Goal: Book appointment/travel/reservation

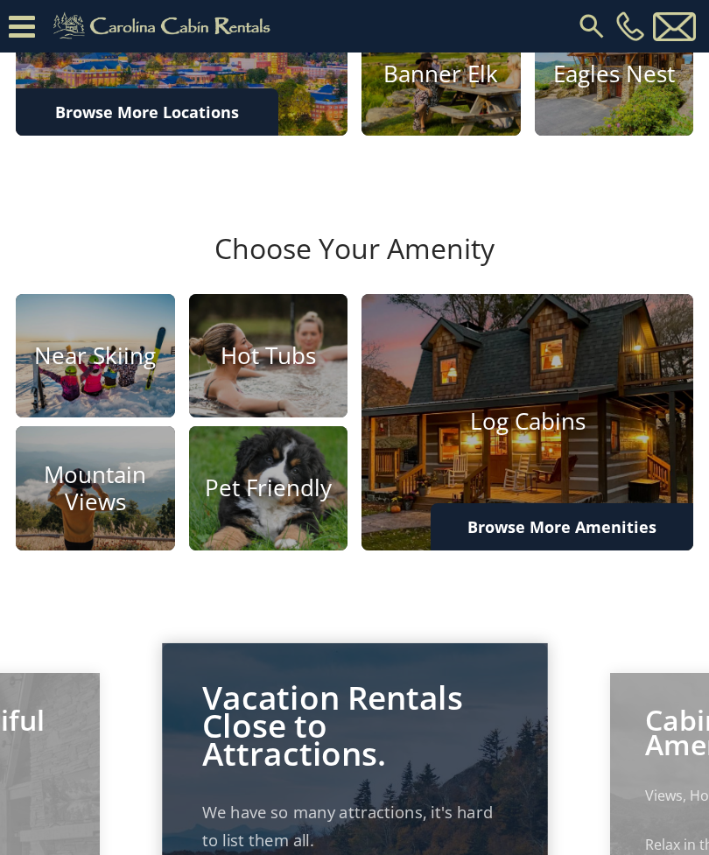
scroll to position [667, 0]
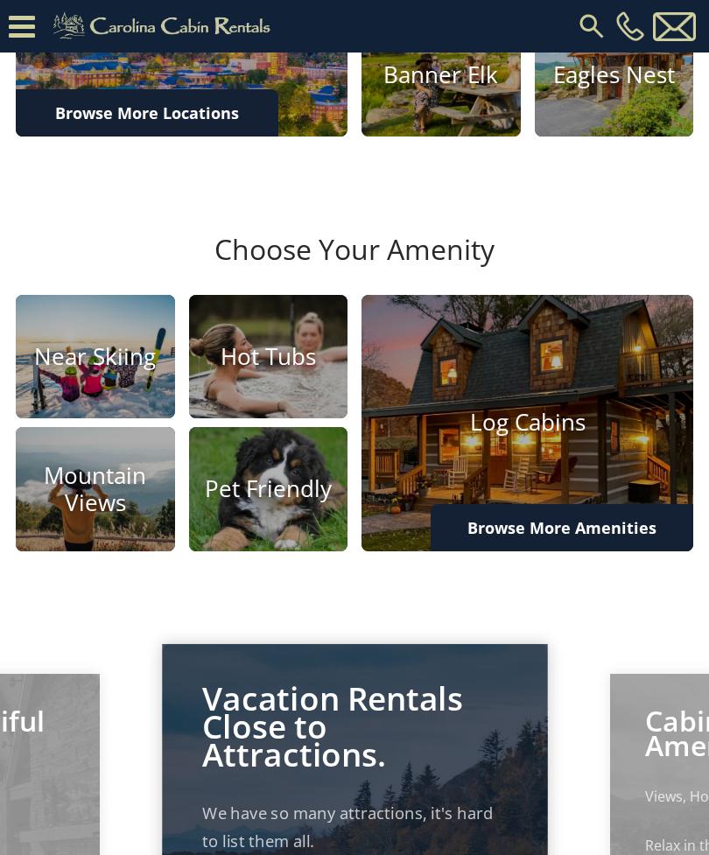
click at [279, 416] on img at bounding box center [268, 357] width 159 height 124
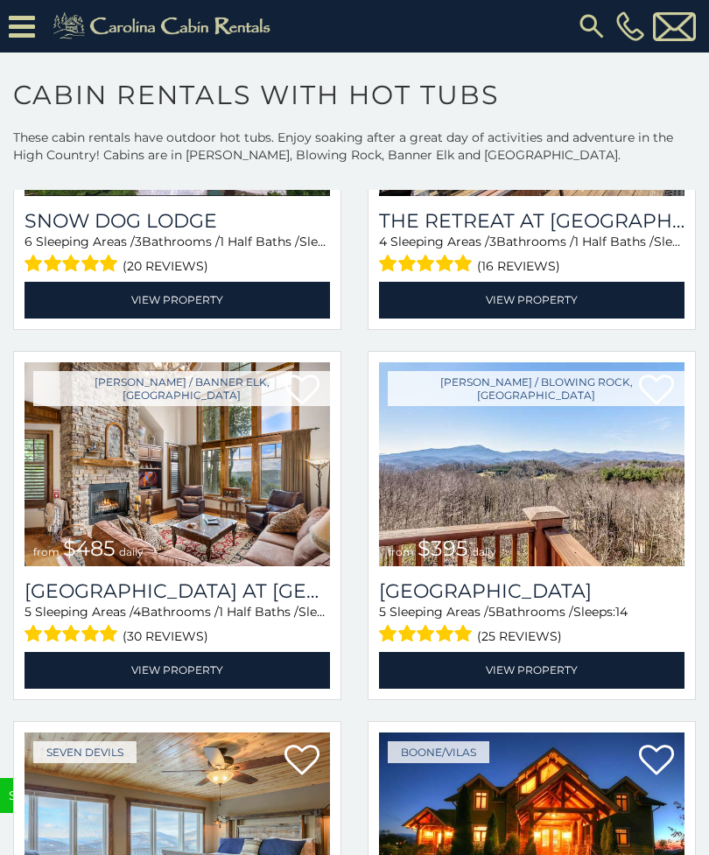
scroll to position [4832, 0]
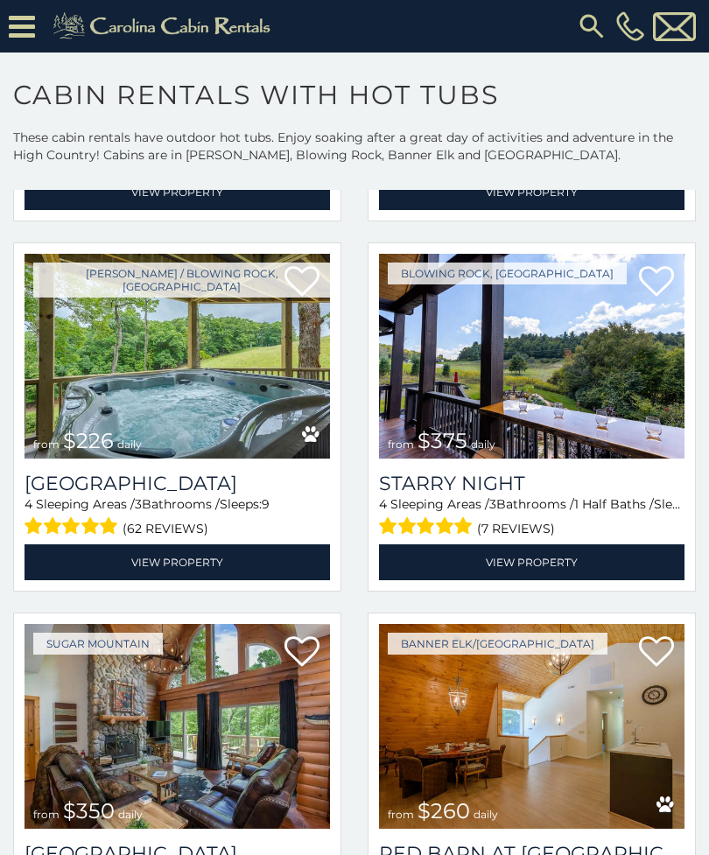
scroll to position [8163, 0]
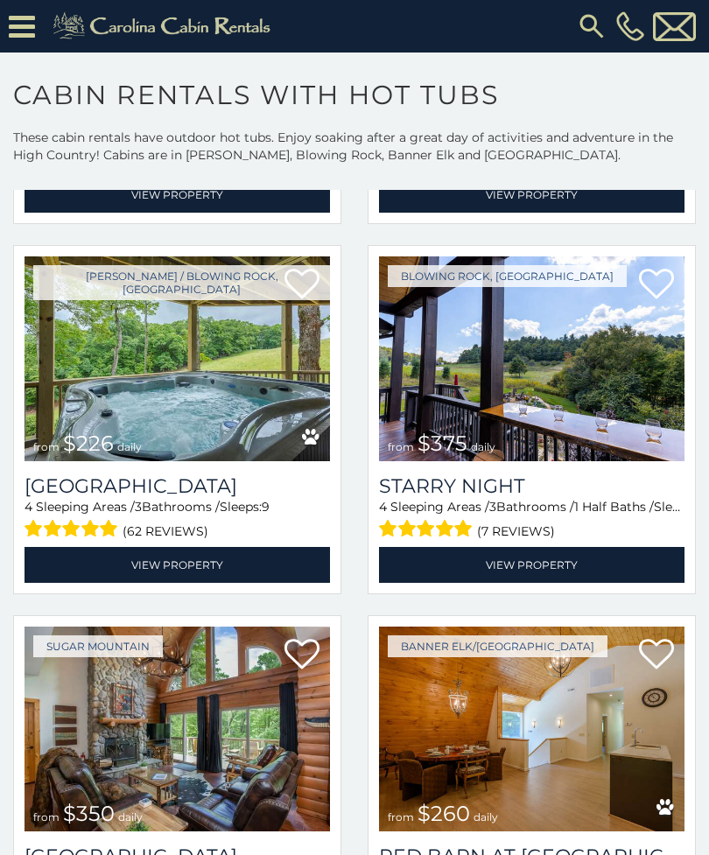
click at [50, 405] on img at bounding box center [176, 358] width 305 height 205
click at [101, 420] on img at bounding box center [176, 358] width 305 height 205
click at [73, 437] on span "$226" at bounding box center [88, 442] width 51 height 25
click at [118, 568] on link "View Property" at bounding box center [176, 565] width 305 height 36
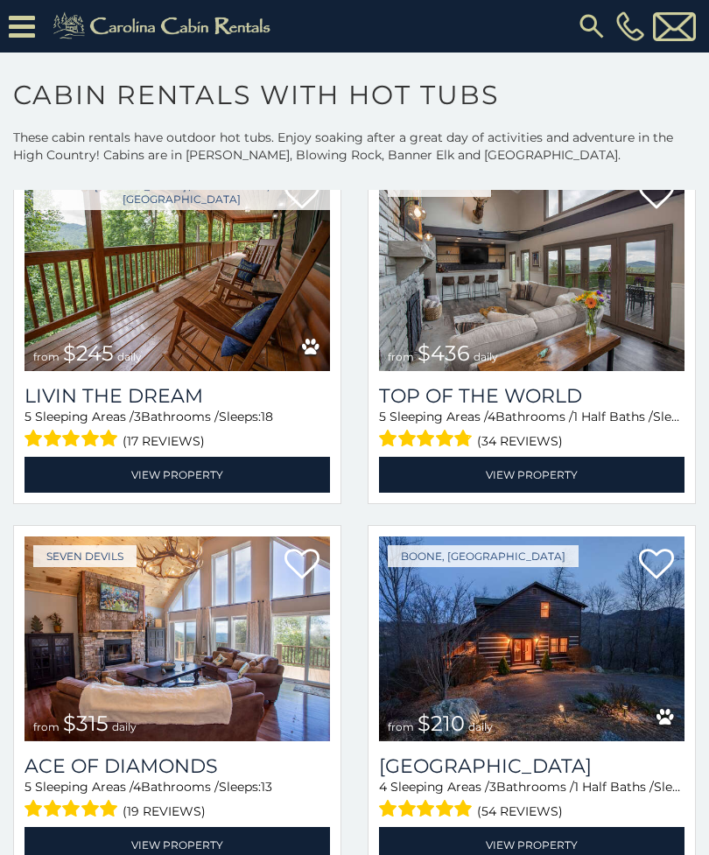
scroll to position [10105, 0]
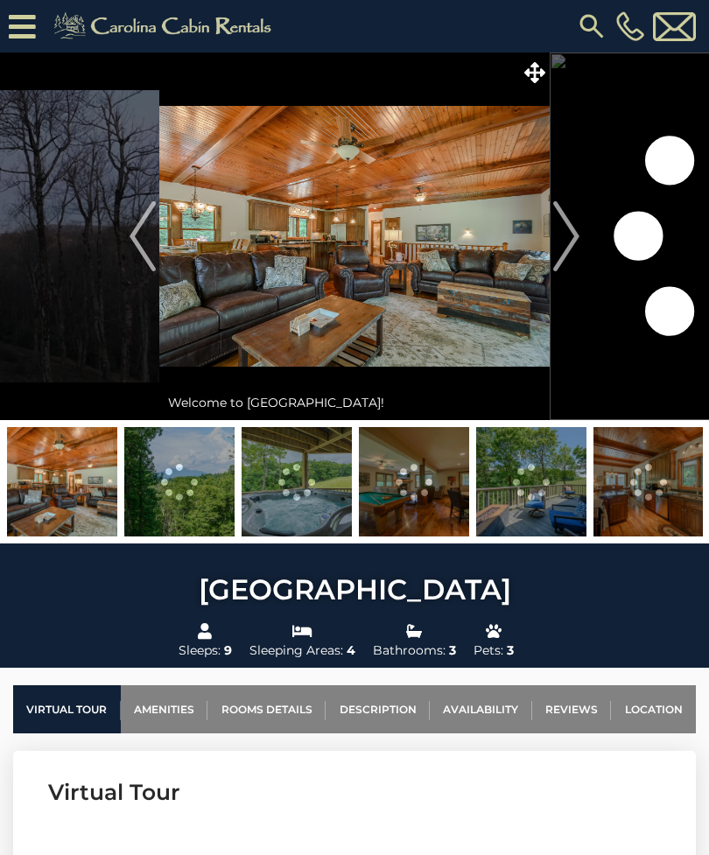
click at [571, 244] on img "Next" at bounding box center [566, 236] width 26 height 70
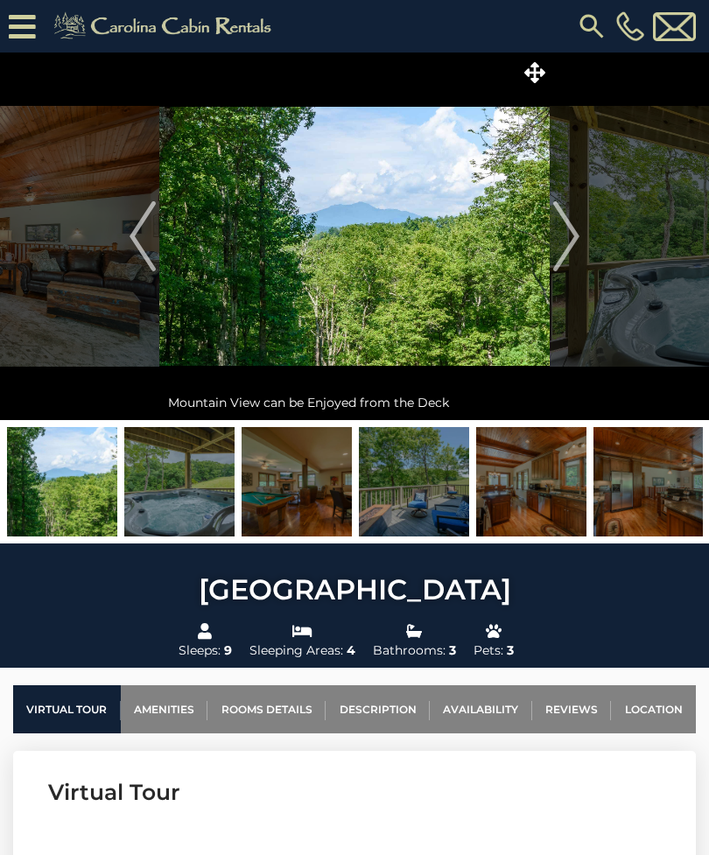
click at [566, 258] on img "Next" at bounding box center [566, 236] width 26 height 70
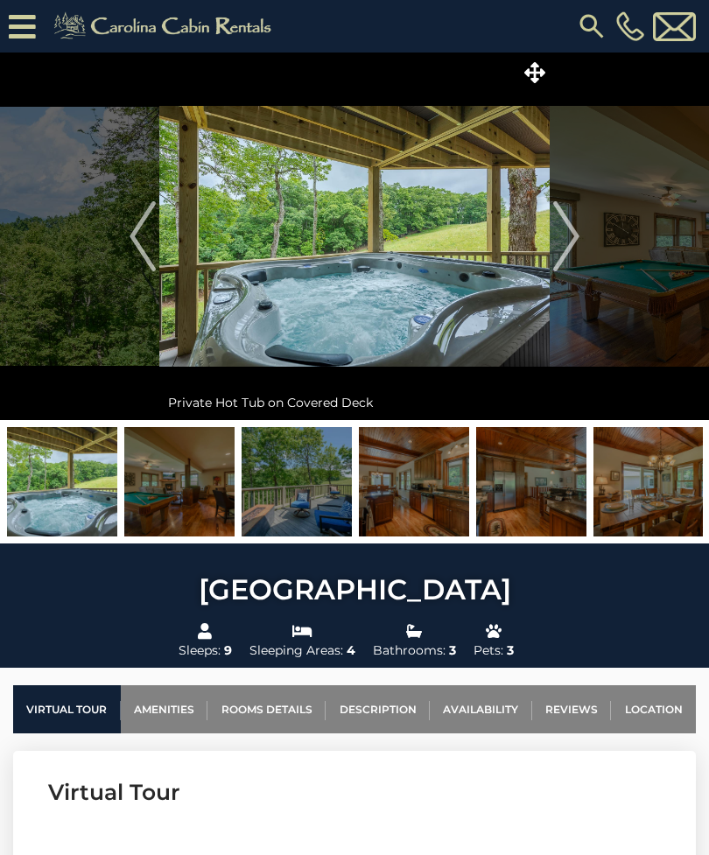
click at [561, 252] on img "Next" at bounding box center [566, 236] width 26 height 70
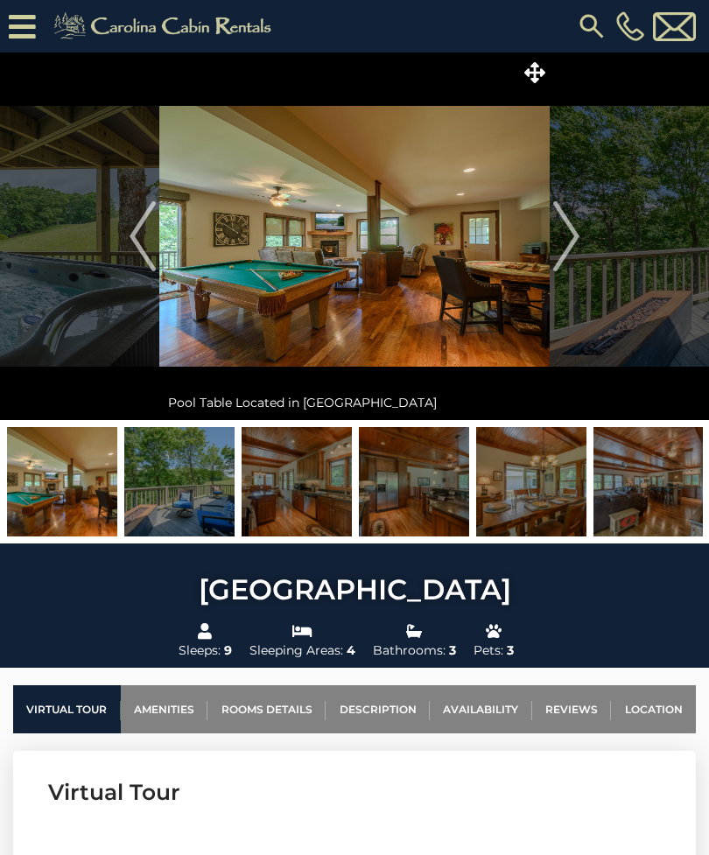
click at [568, 245] on img "Next" at bounding box center [566, 236] width 26 height 70
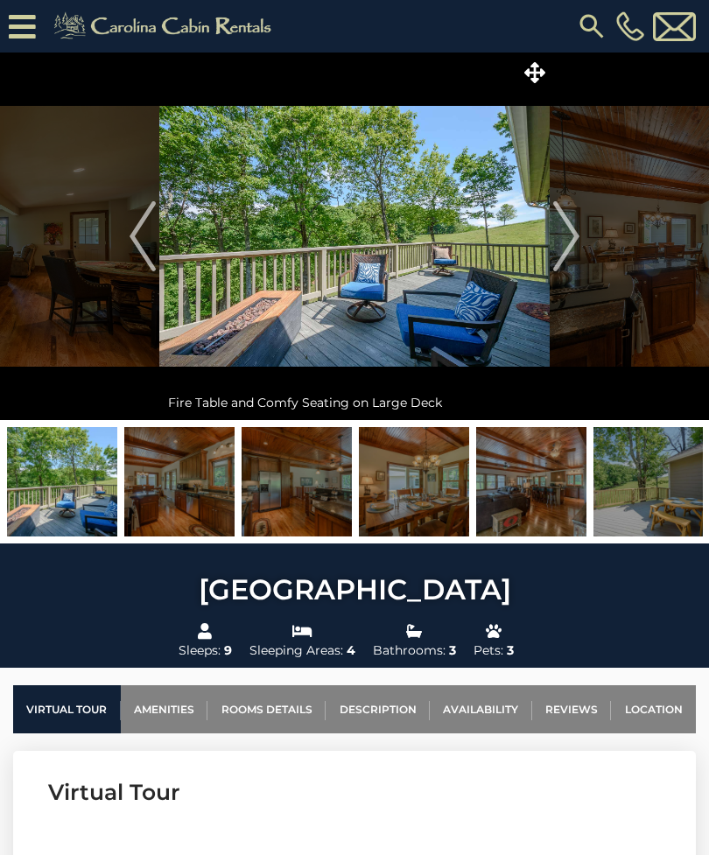
click at [564, 246] on img "Next" at bounding box center [566, 236] width 26 height 70
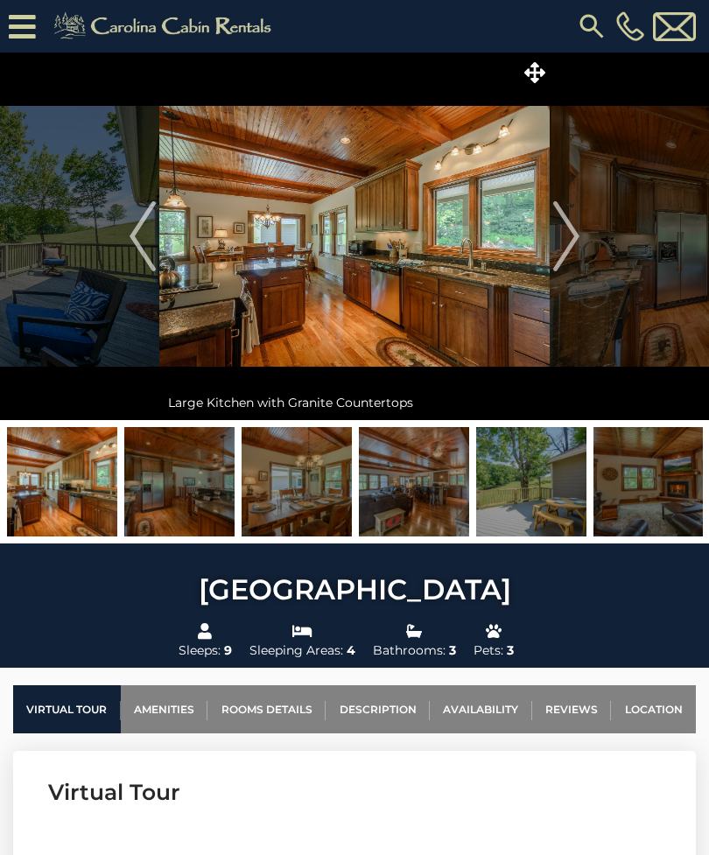
click at [565, 248] on img "Next" at bounding box center [566, 236] width 26 height 70
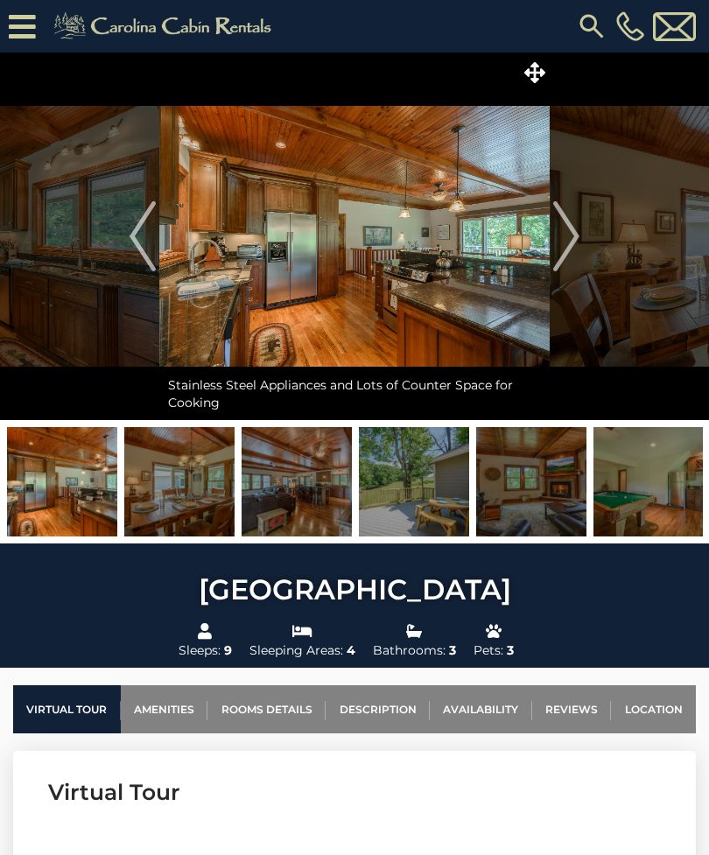
click at [568, 246] on img "Next" at bounding box center [566, 236] width 26 height 70
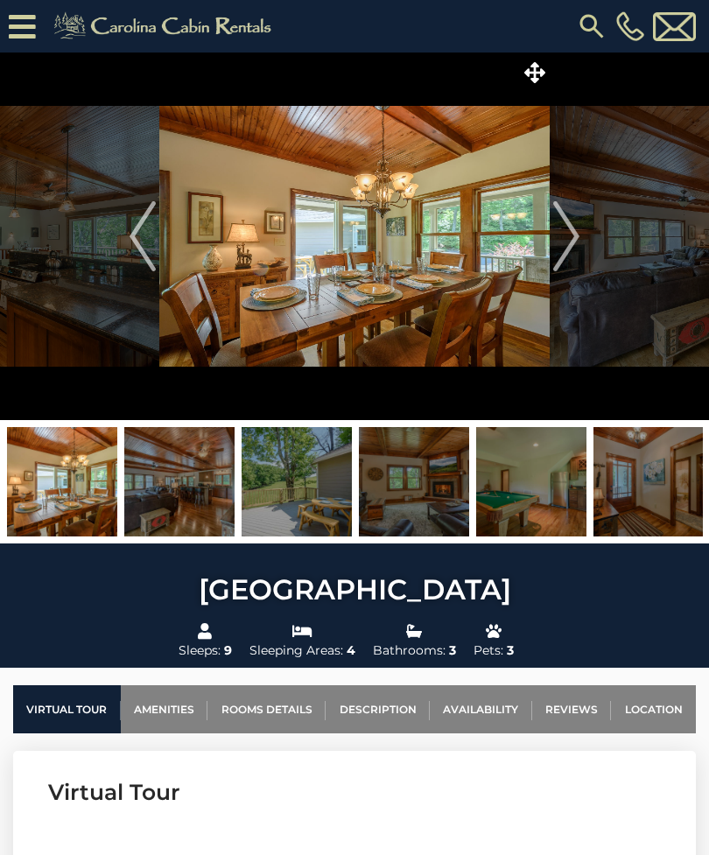
click at [570, 237] on img "Next" at bounding box center [566, 236] width 26 height 70
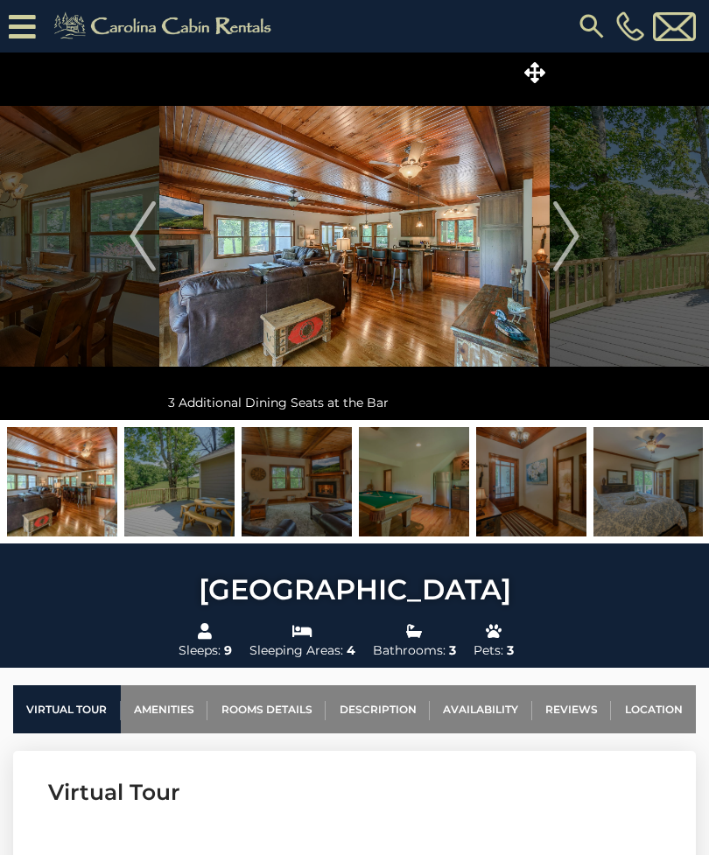
click at [574, 234] on img "Next" at bounding box center [566, 236] width 26 height 70
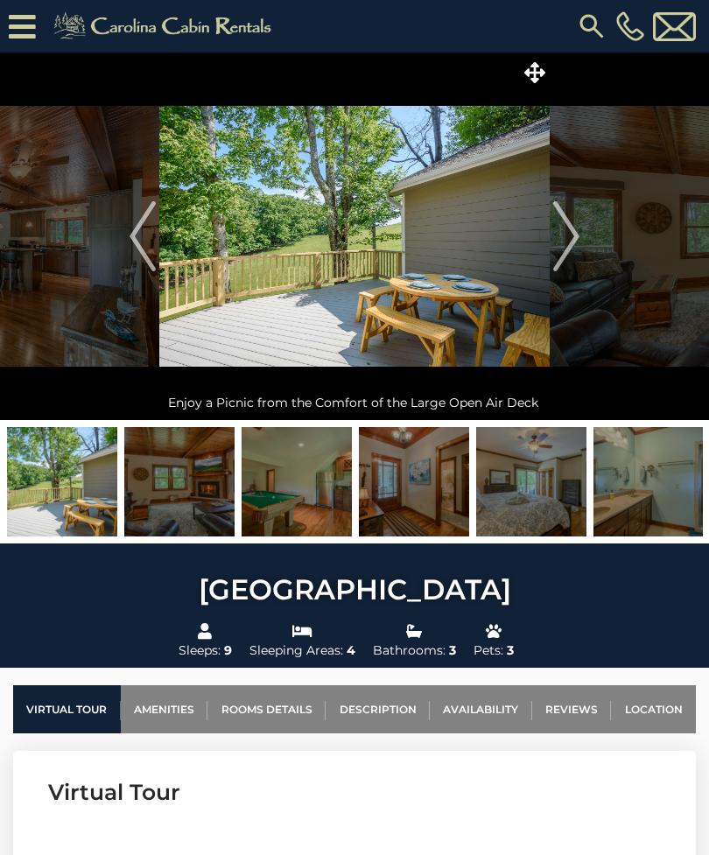
click at [572, 235] on img "Next" at bounding box center [566, 236] width 26 height 70
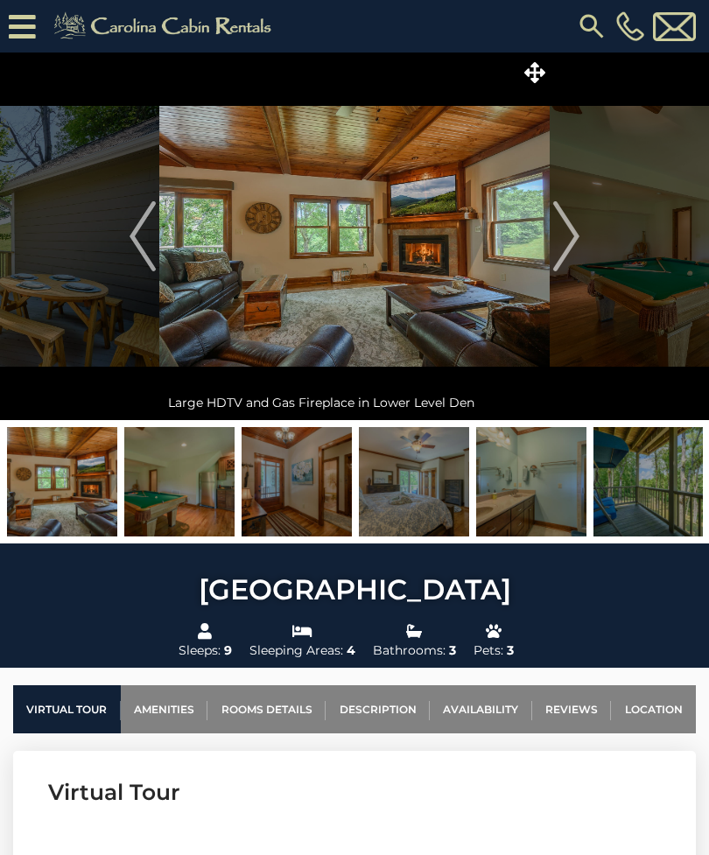
click at [570, 236] on img "Next" at bounding box center [566, 236] width 26 height 70
